Goal: Information Seeking & Learning: Find specific fact

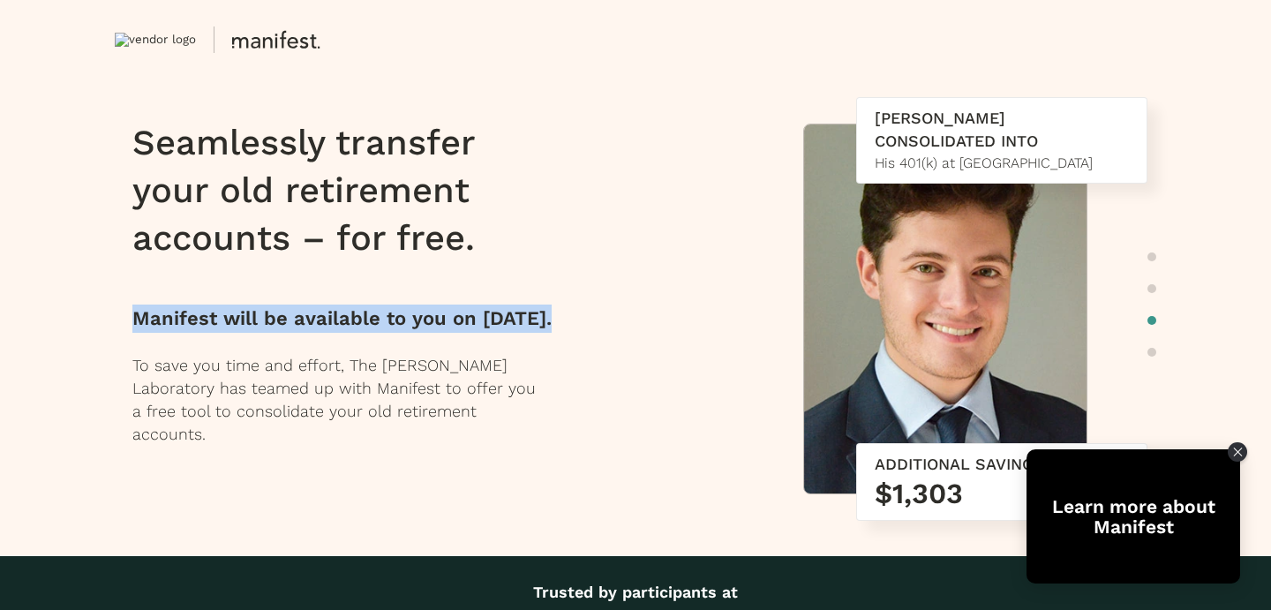
drag, startPoint x: 135, startPoint y: 313, endPoint x: 224, endPoint y: 356, distance: 98.7
click at [224, 333] on p "Manifest will be available to you on August 12, 2025 ." at bounding box center [358, 319] width 453 height 28
copy p "Manifest will be available to you on August 12, 2025 ."
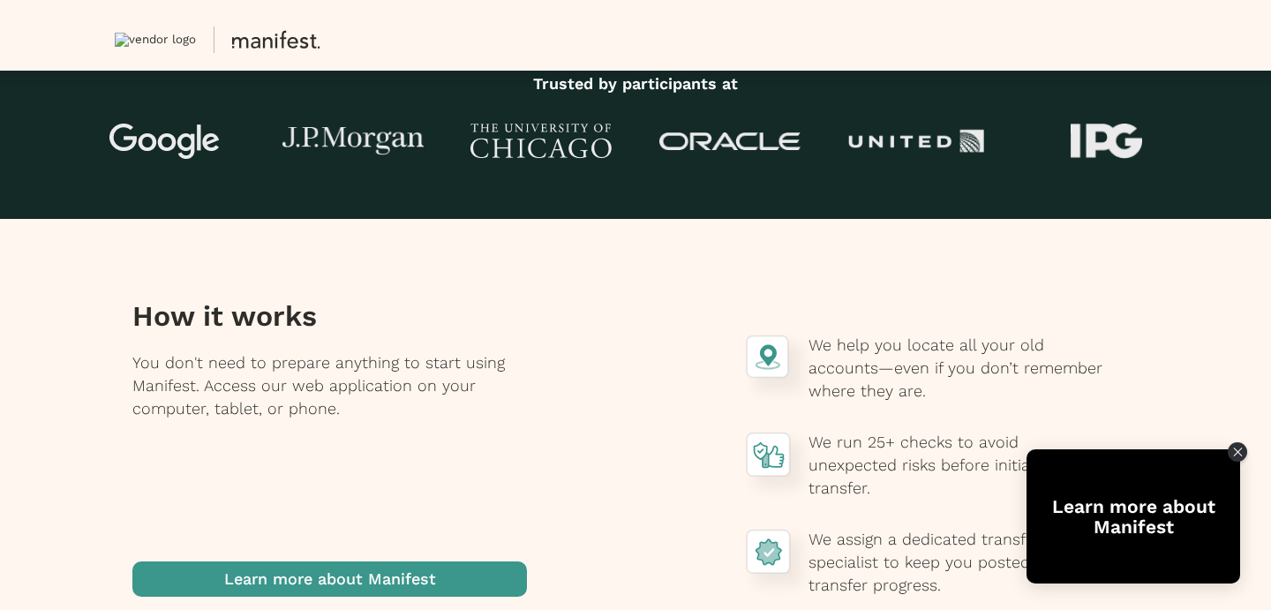
scroll to position [246, 0]
